Goal: Obtain resource: Obtain resource

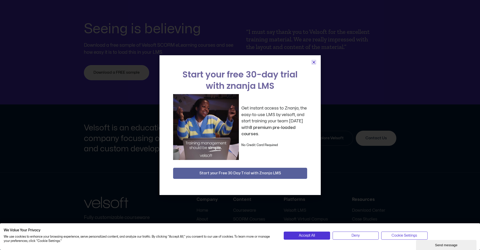
scroll to position [1833, 0]
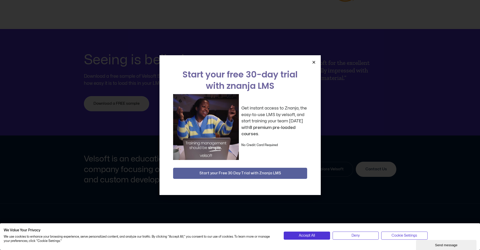
click at [313, 60] on icon "Close" at bounding box center [314, 62] width 4 height 4
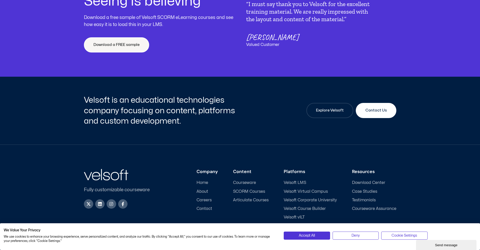
scroll to position [1924, 0]
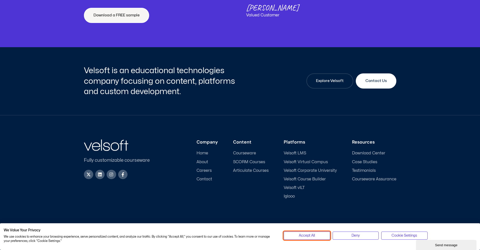
click at [293, 235] on button "Accept All" at bounding box center [307, 235] width 46 height 8
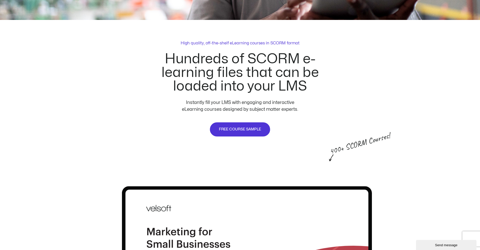
scroll to position [242, 0]
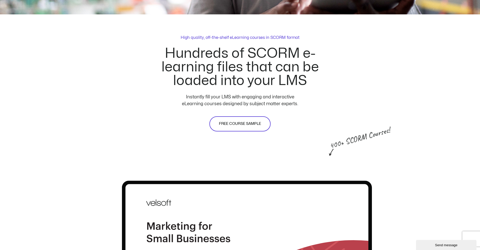
click at [258, 125] on span "FREE COURSE SAMPLE" at bounding box center [240, 124] width 42 height 6
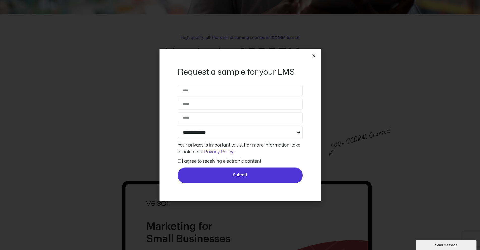
click at [312, 54] on icon "Close" at bounding box center [314, 56] width 4 height 4
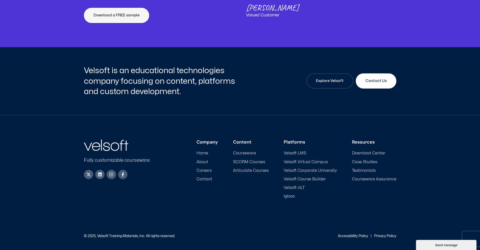
scroll to position [1924, 0]
click at [253, 162] on span "SCORM Courses" at bounding box center [249, 161] width 32 height 5
